Goal: Information Seeking & Learning: Learn about a topic

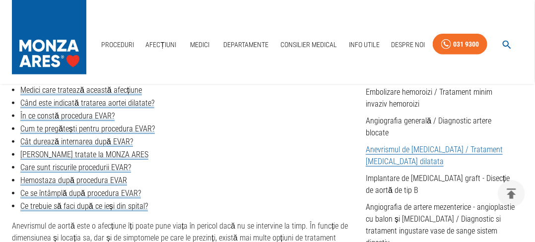
scroll to position [331, 0]
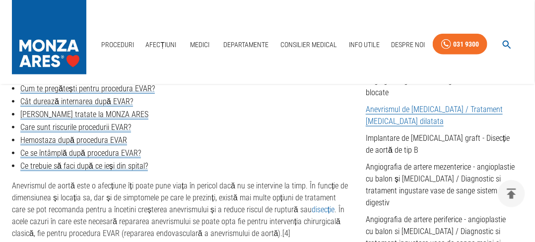
drag, startPoint x: 506, startPoint y: 42, endPoint x: 510, endPoint y: 62, distance: 20.7
click at [510, 62] on div "Proceduri Afecțiuni Medici Departamente Consilier Medical Info Utile Despre Noi…" at bounding box center [267, 42] width 535 height 84
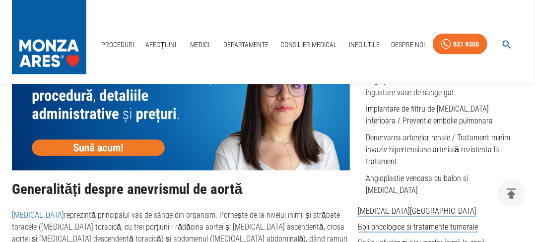
scroll to position [522, 0]
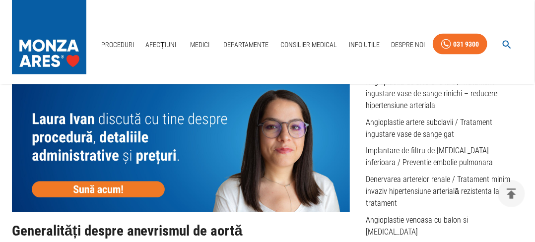
click at [106, 187] on img at bounding box center [181, 144] width 338 height 135
click at [473, 48] on div "031 9300" at bounding box center [466, 44] width 26 height 12
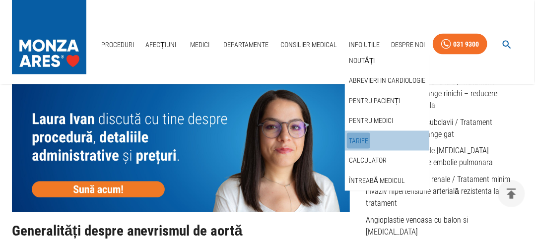
click at [361, 139] on link "Tarife" at bounding box center [358, 141] width 23 height 16
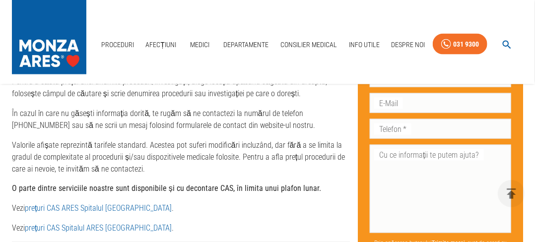
scroll to position [480, 0]
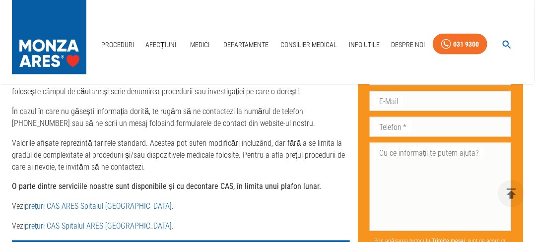
click at [113, 206] on link "prețuri CAS ARES Spitalul [GEOGRAPHIC_DATA]" at bounding box center [98, 206] width 147 height 9
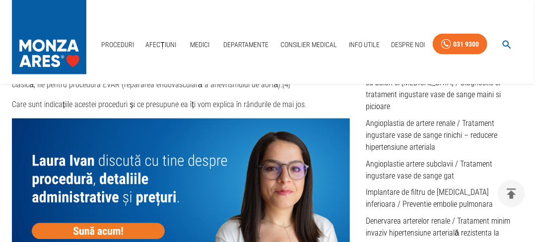
scroll to position [522, 0]
